Goal: Information Seeking & Learning: Check status

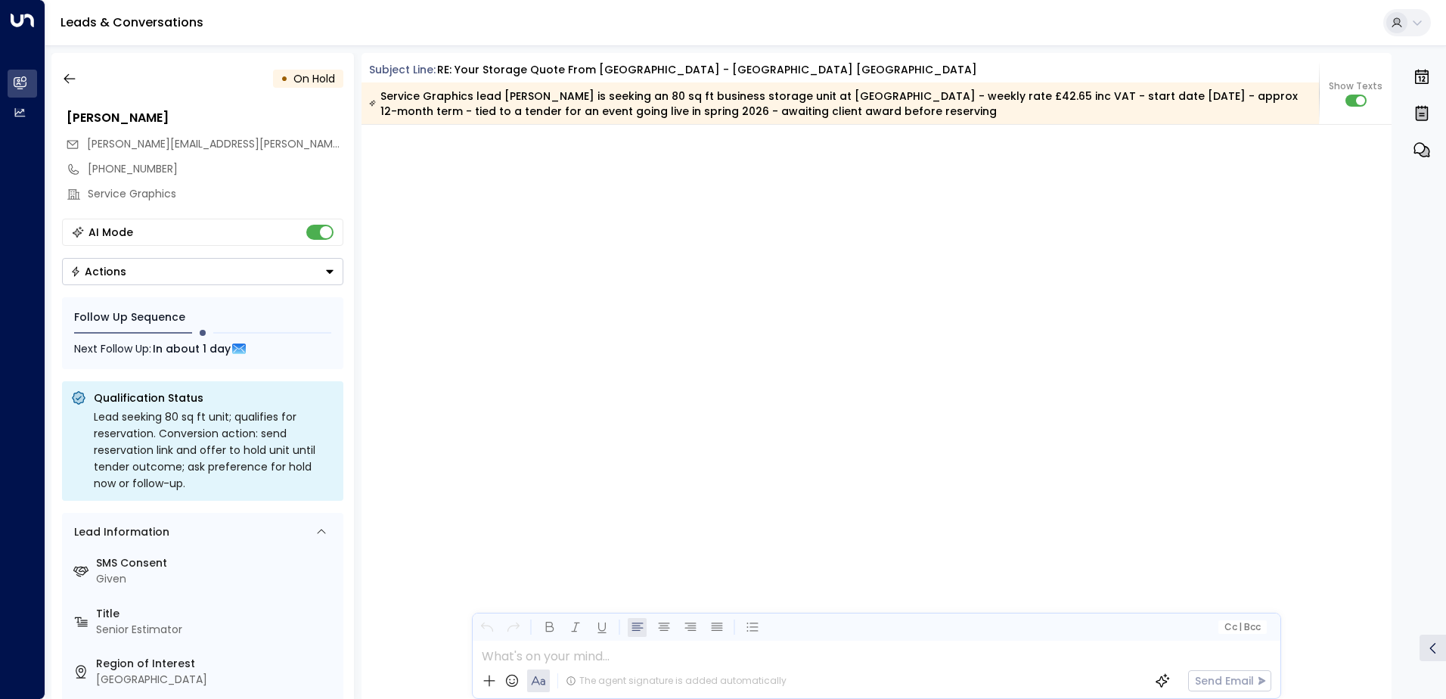
scroll to position [3194, 0]
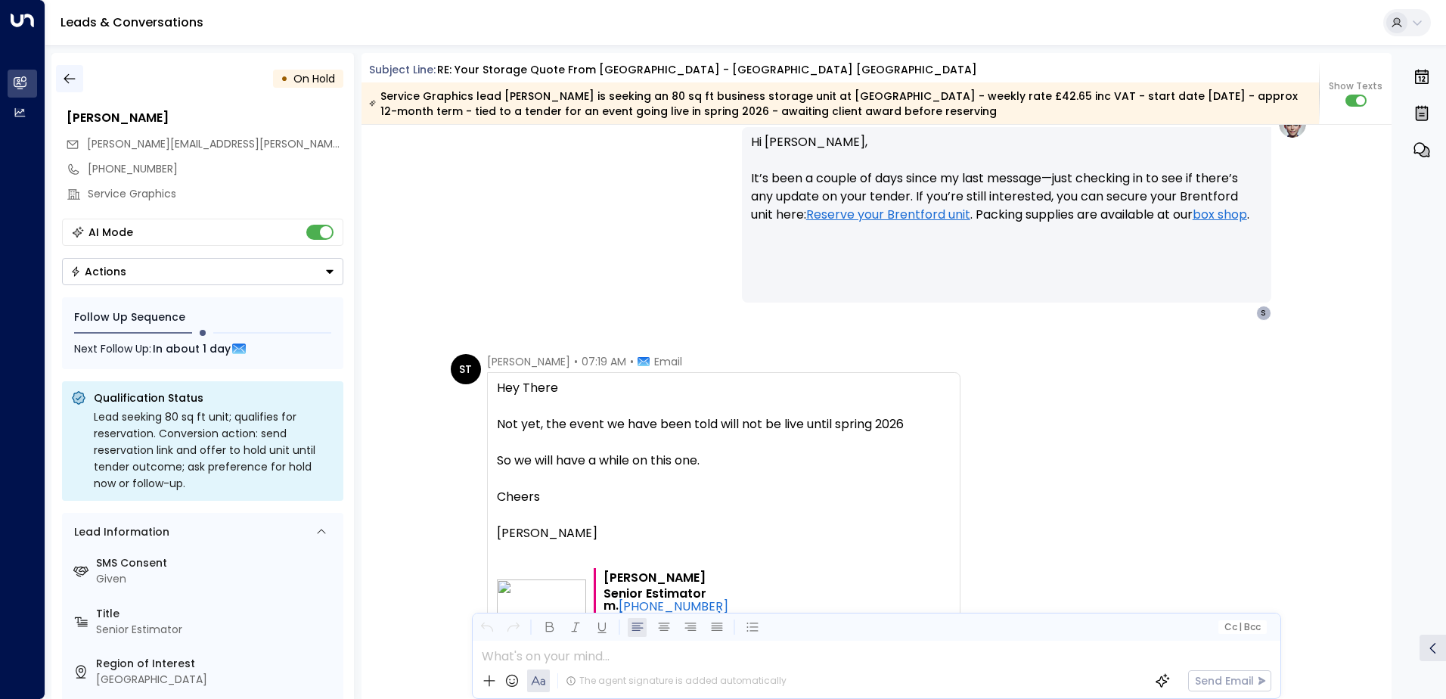
drag, startPoint x: 91, startPoint y: 77, endPoint x: 81, endPoint y: 79, distance: 9.9
click at [88, 78] on div "• On Hold" at bounding box center [202, 78] width 281 height 27
click at [78, 79] on button "button" at bounding box center [69, 78] width 27 height 27
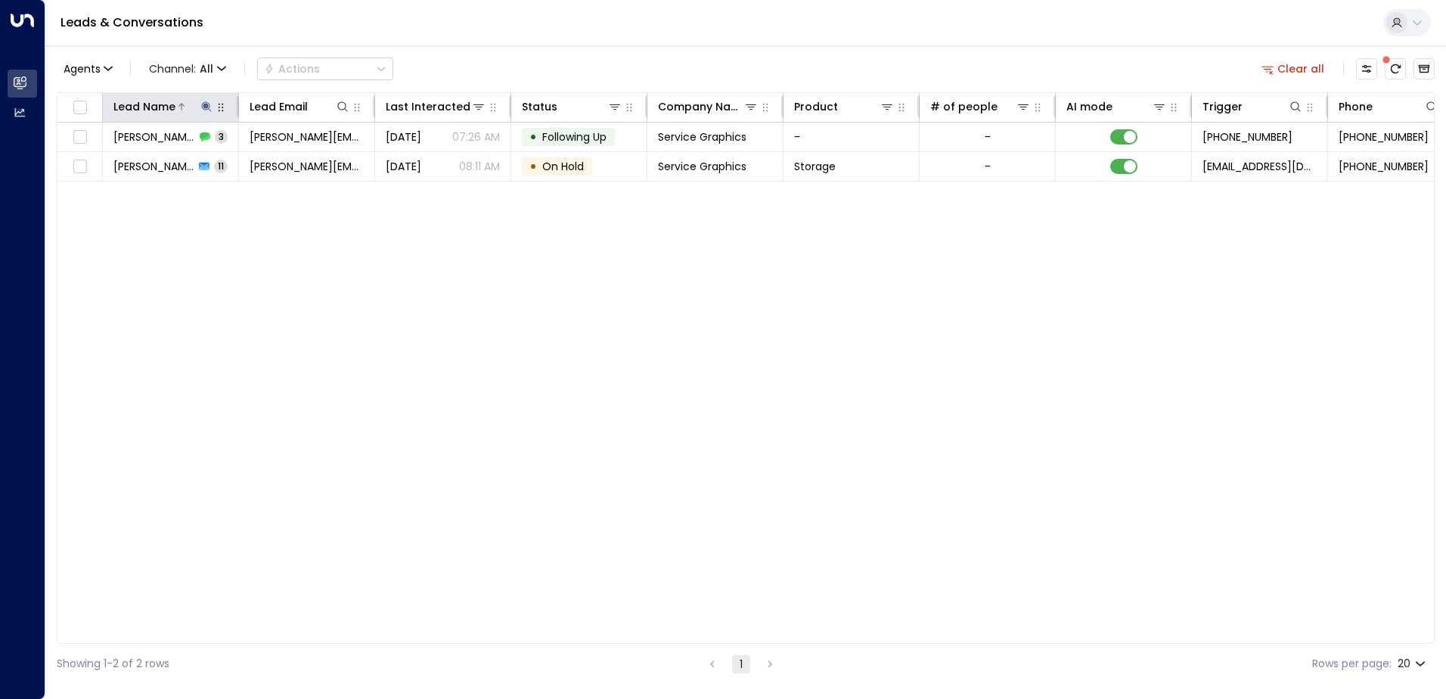
click at [207, 101] on icon at bounding box center [206, 107] width 12 height 12
click at [298, 164] on icon "button" at bounding box center [301, 162] width 10 height 10
click at [207, 157] on input "text" at bounding box center [206, 161] width 209 height 28
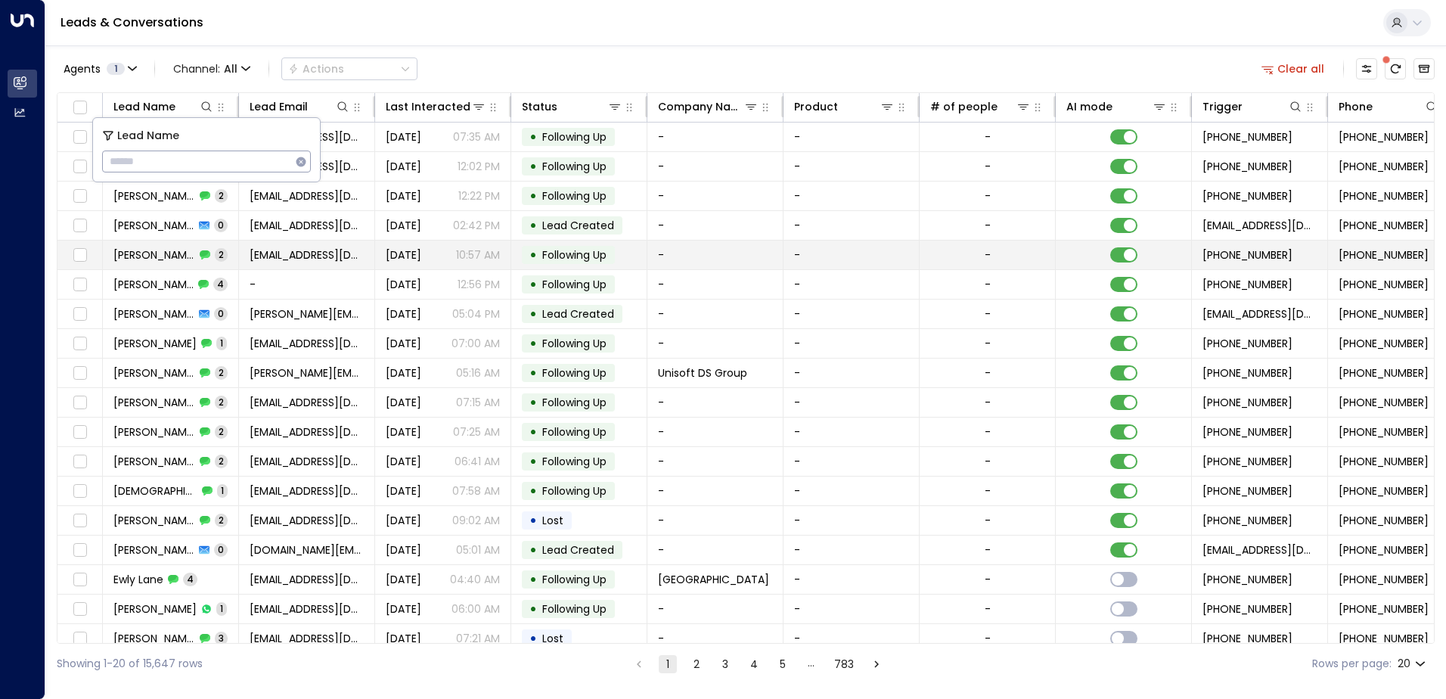
type input "**********"
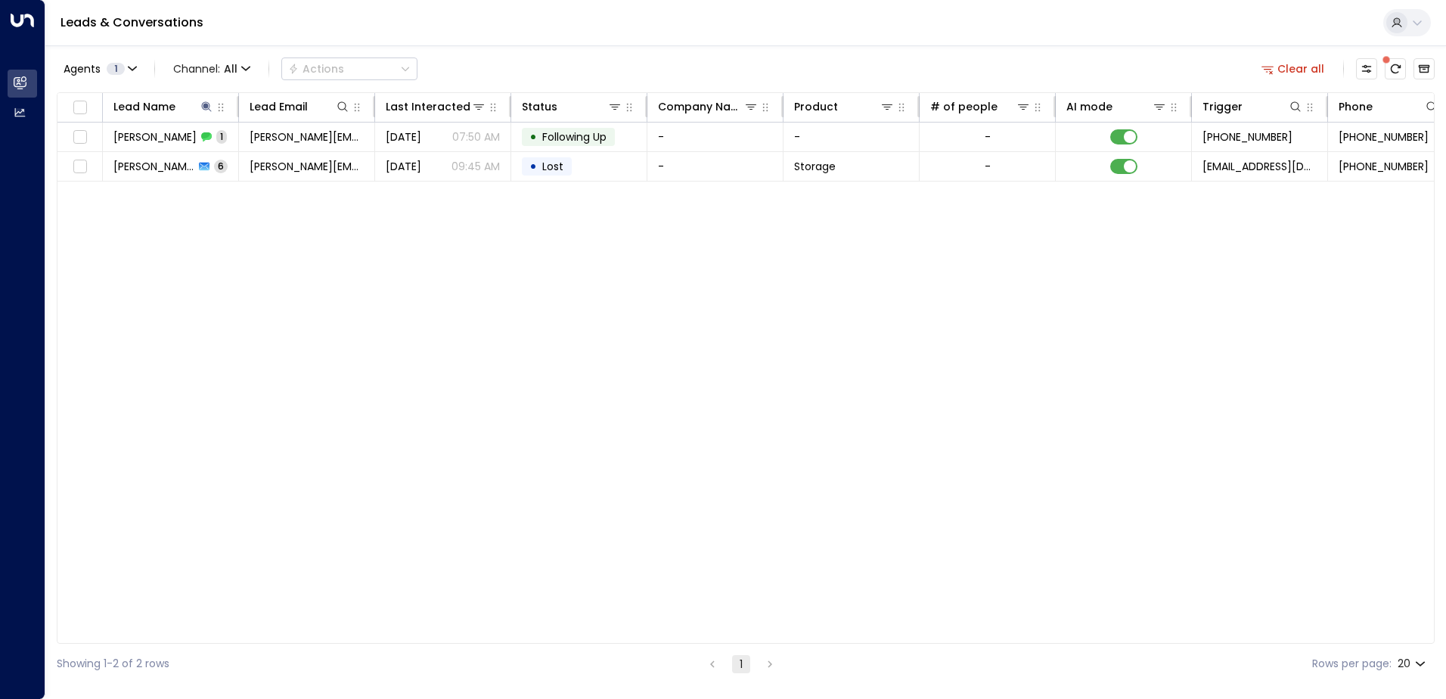
click at [285, 269] on div "Lead Name Lead Email Last Interacted Status Company Name Product # of people AI…" at bounding box center [746, 367] width 1378 height 551
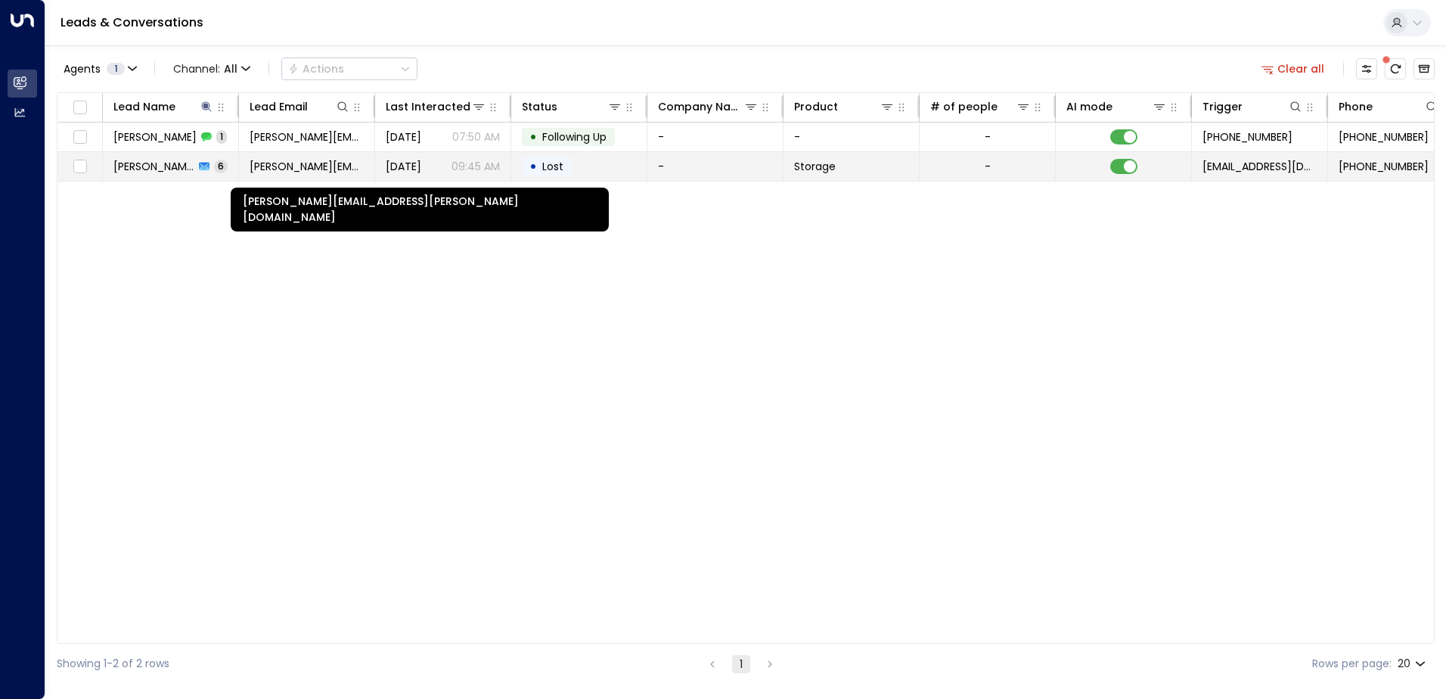
click at [251, 169] on span "[PERSON_NAME][EMAIL_ADDRESS][PERSON_NAME][DOMAIN_NAME]" at bounding box center [307, 166] width 114 height 15
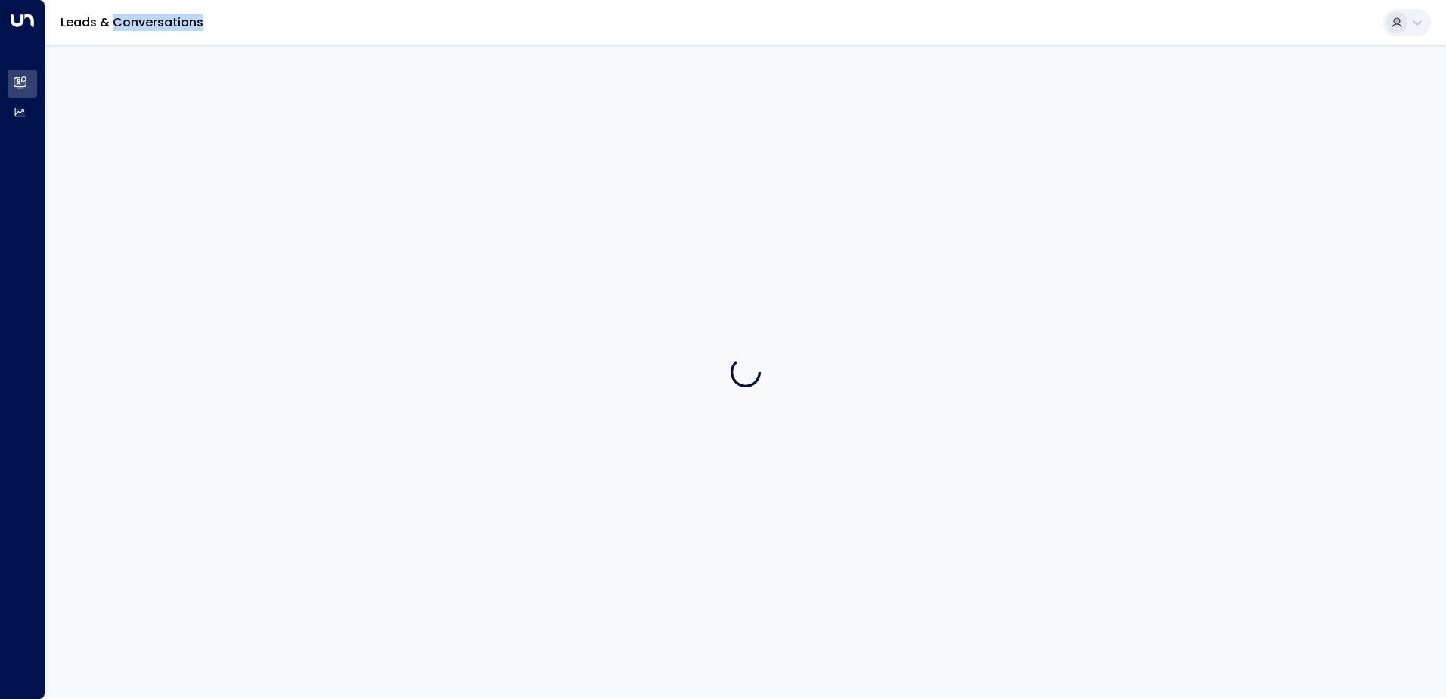
click at [251, 169] on div at bounding box center [745, 371] width 1401 height 653
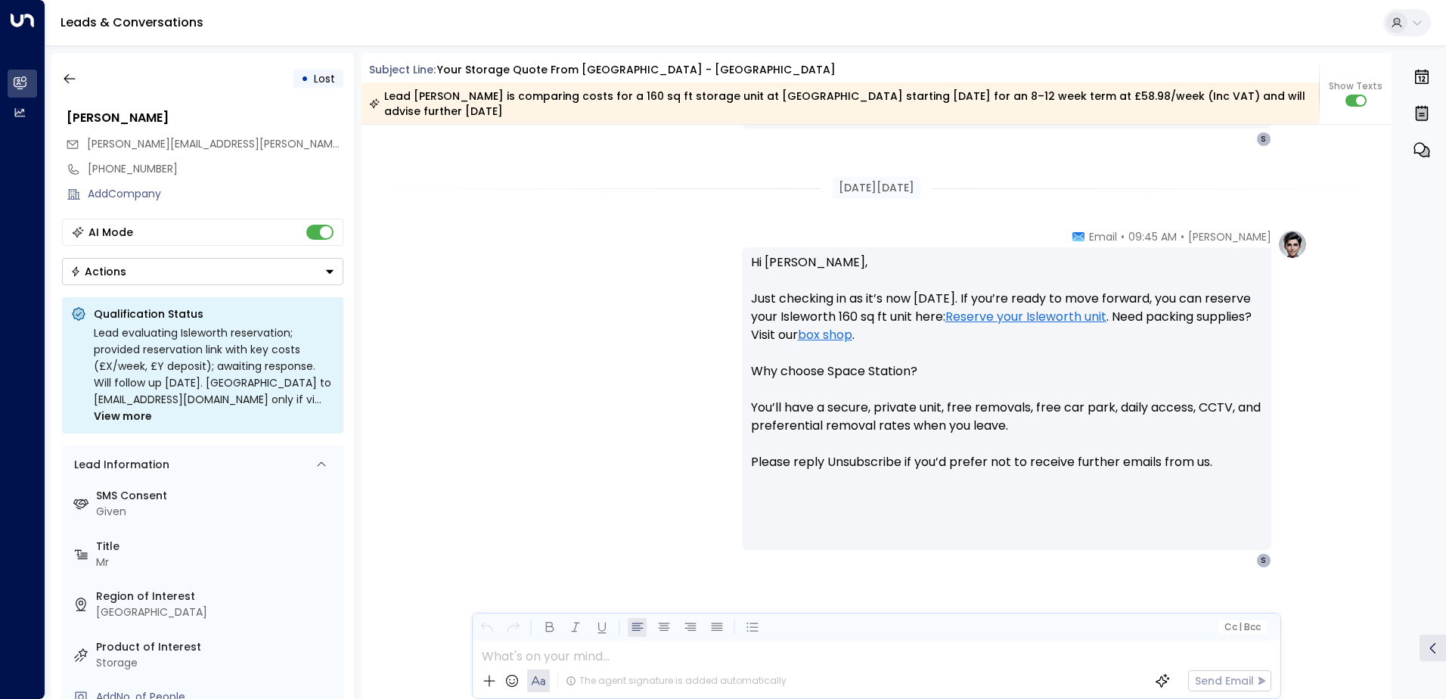
click at [579, 337] on div "[PERSON_NAME] • 09:45 AM • Email Hi [PERSON_NAME], Just checking in as it’s now…" at bounding box center [876, 398] width 862 height 339
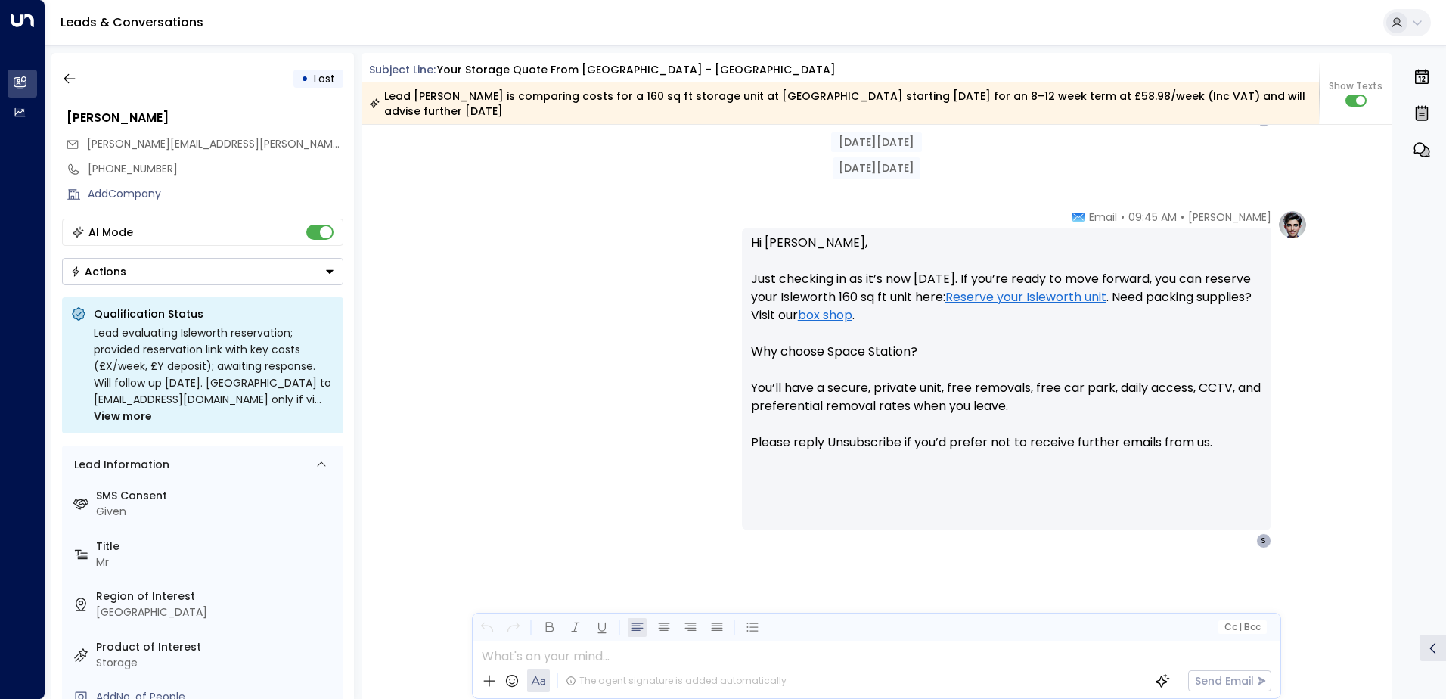
scroll to position [2921, 0]
